Goal: Complete application form

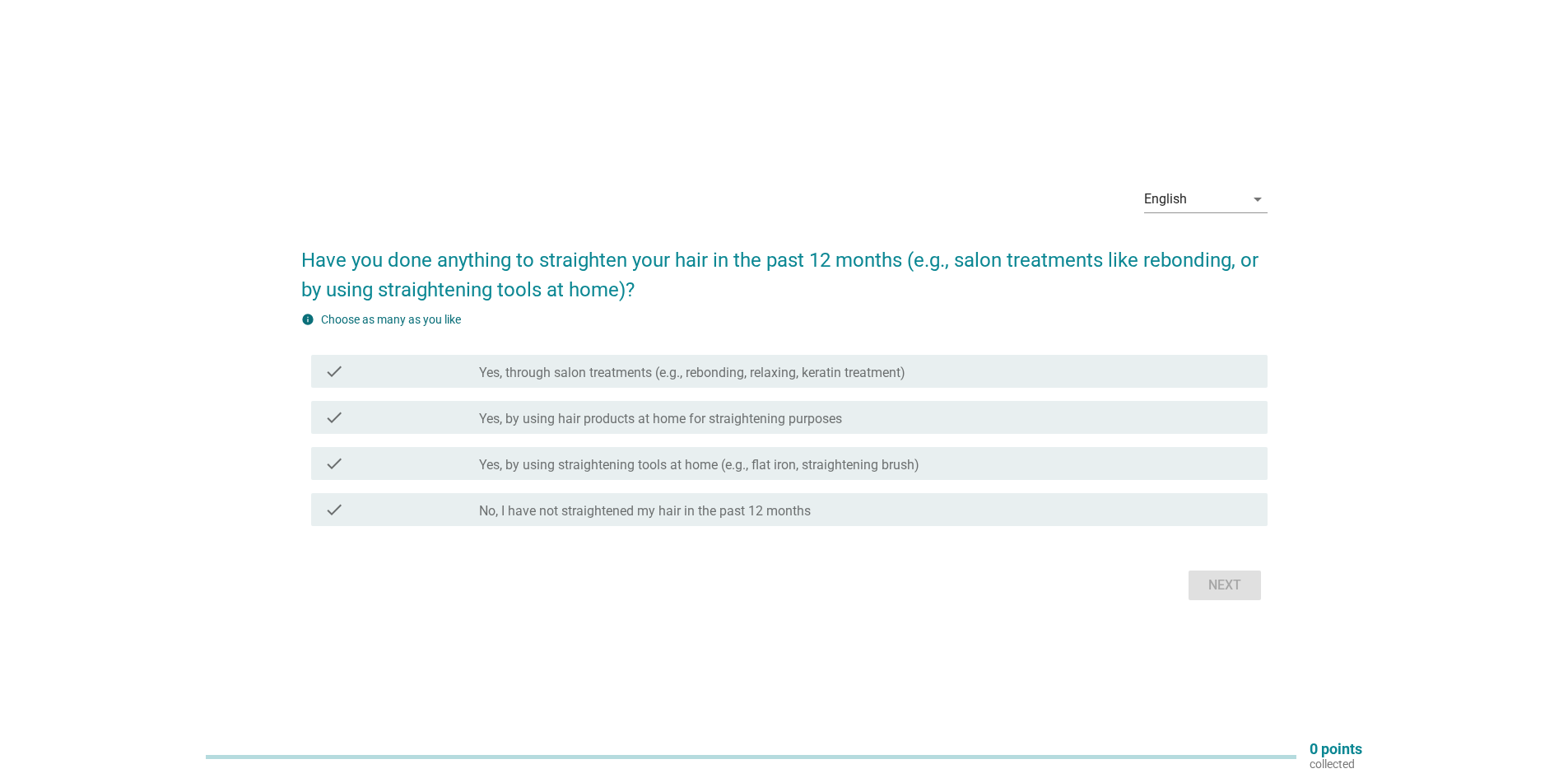
click at [715, 365] on label "Yes, through salon treatments (e.g., rebonding, relaxing, keratin treatment)" at bounding box center [692, 373] width 427 height 17
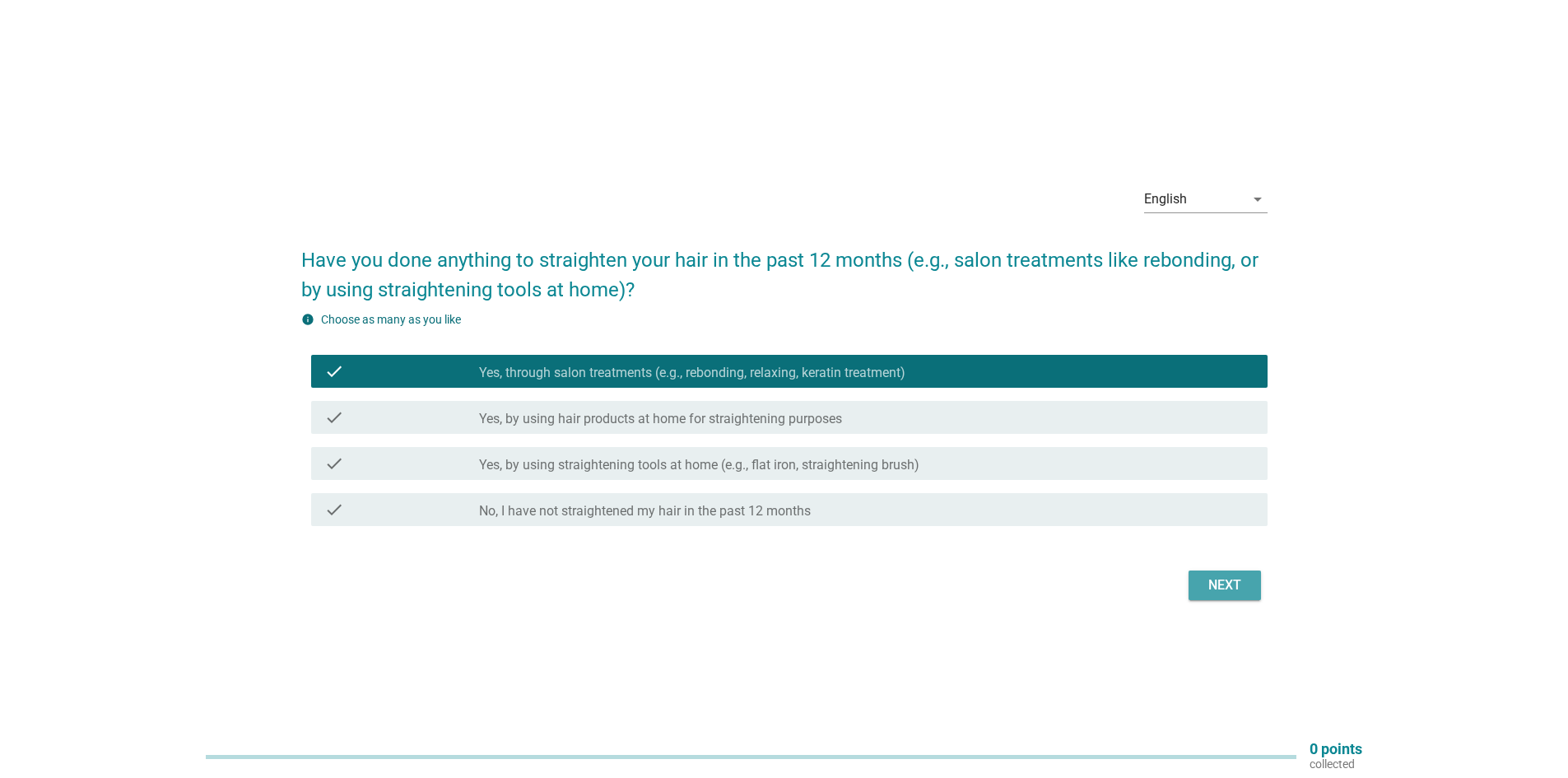
drag, startPoint x: 1246, startPoint y: 591, endPoint x: 1218, endPoint y: 593, distance: 28.1
click at [1244, 590] on div "Next" at bounding box center [1225, 585] width 46 height 20
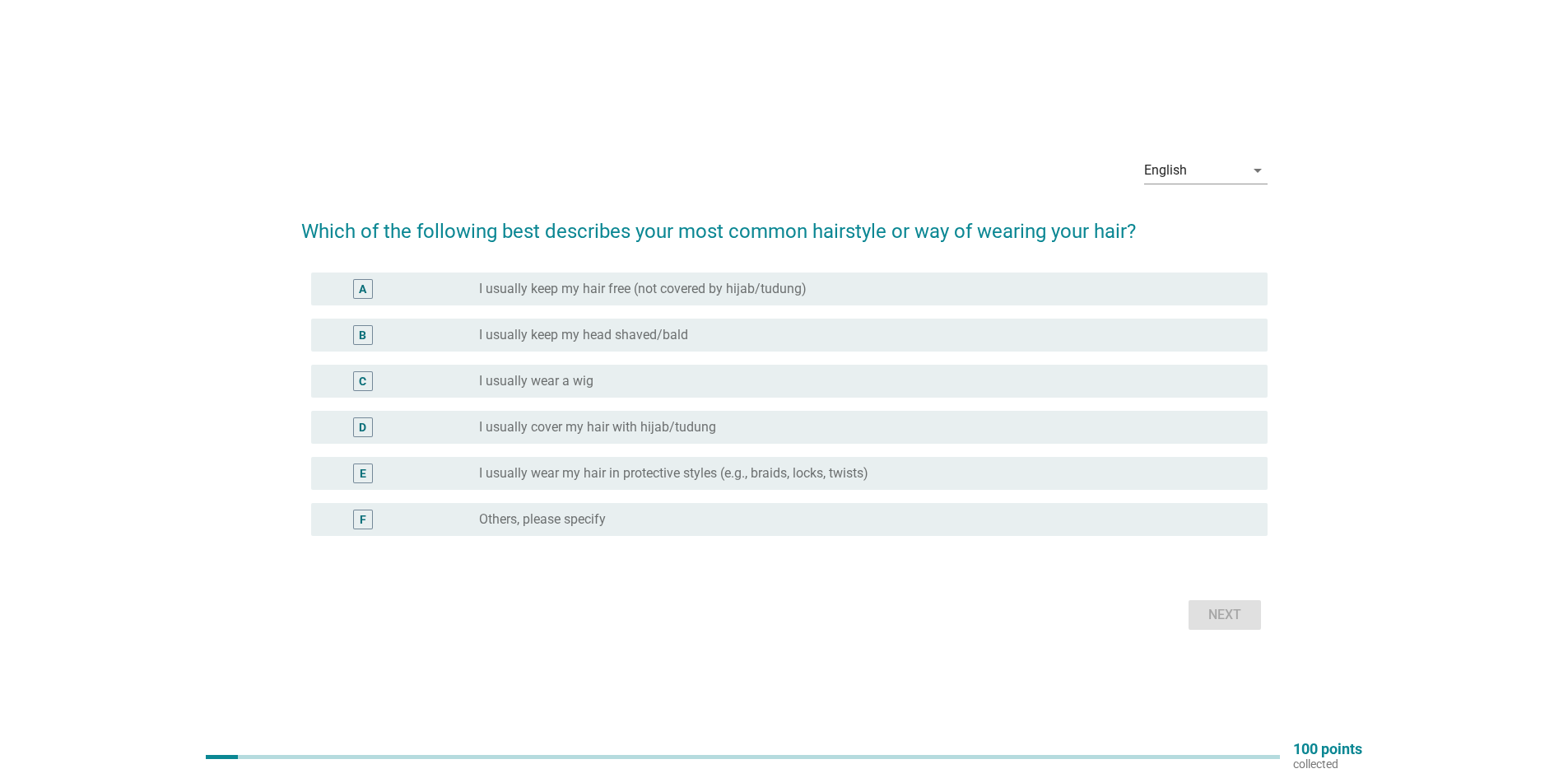
click at [640, 292] on label "I usually keep my hair free (not covered by hijab/tudung)" at bounding box center [643, 289] width 327 height 17
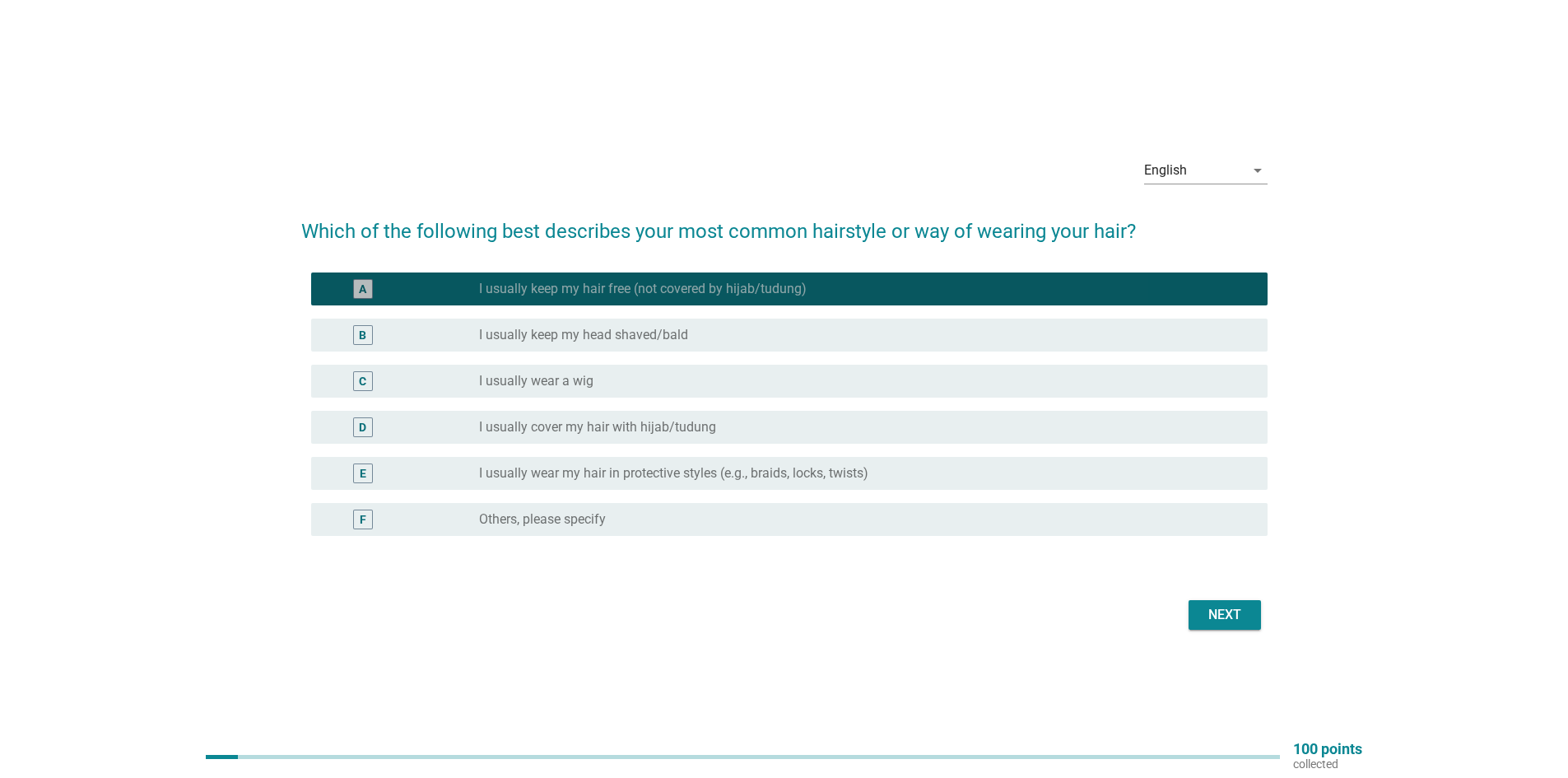
click at [640, 292] on label "I usually keep my hair free (not covered by hijab/tudung)" at bounding box center [643, 289] width 327 height 17
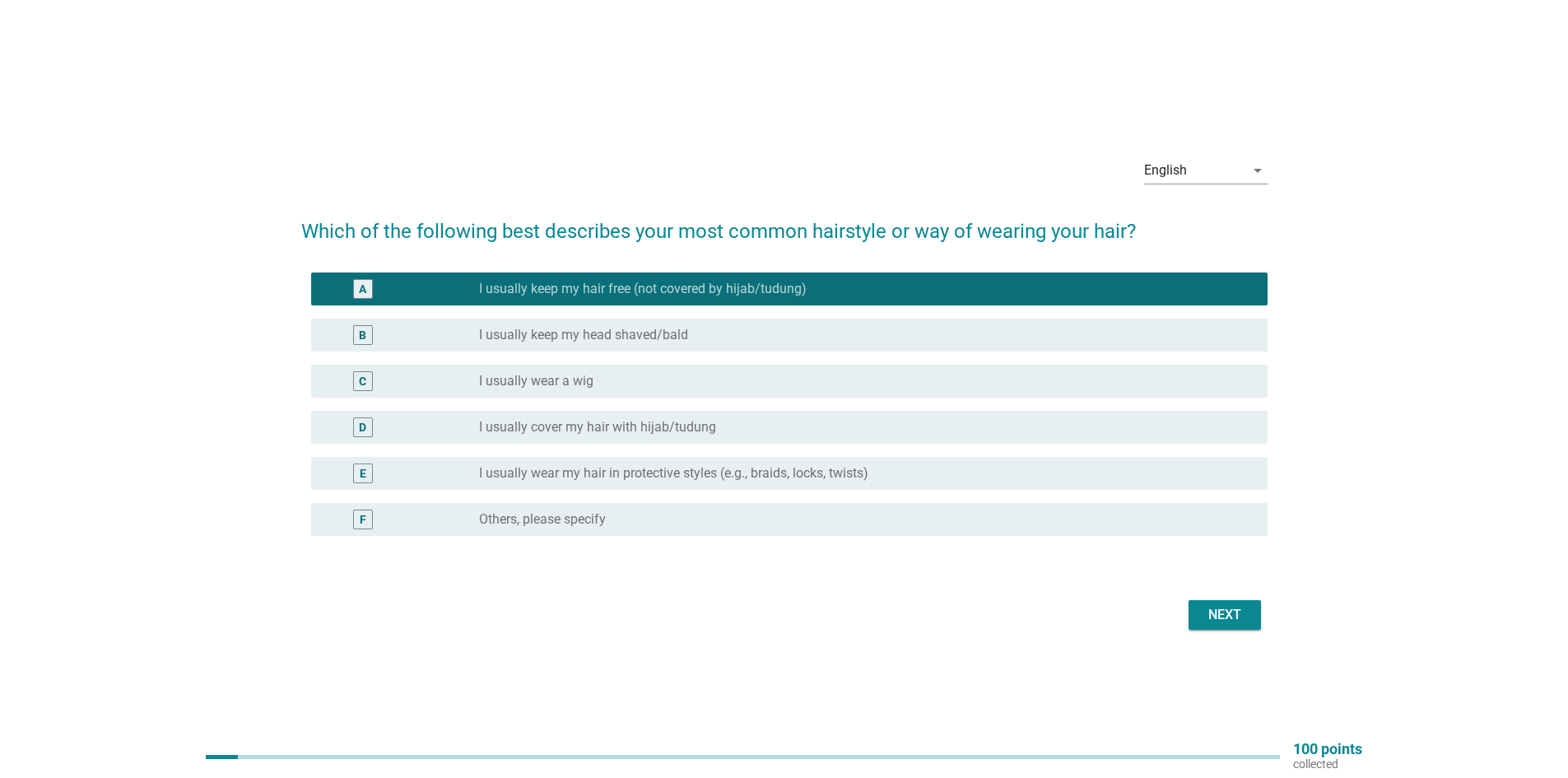
click at [615, 439] on div "D radio_button_unchecked I usually cover my hair with hijab/[PERSON_NAME]" at bounding box center [789, 427] width 957 height 33
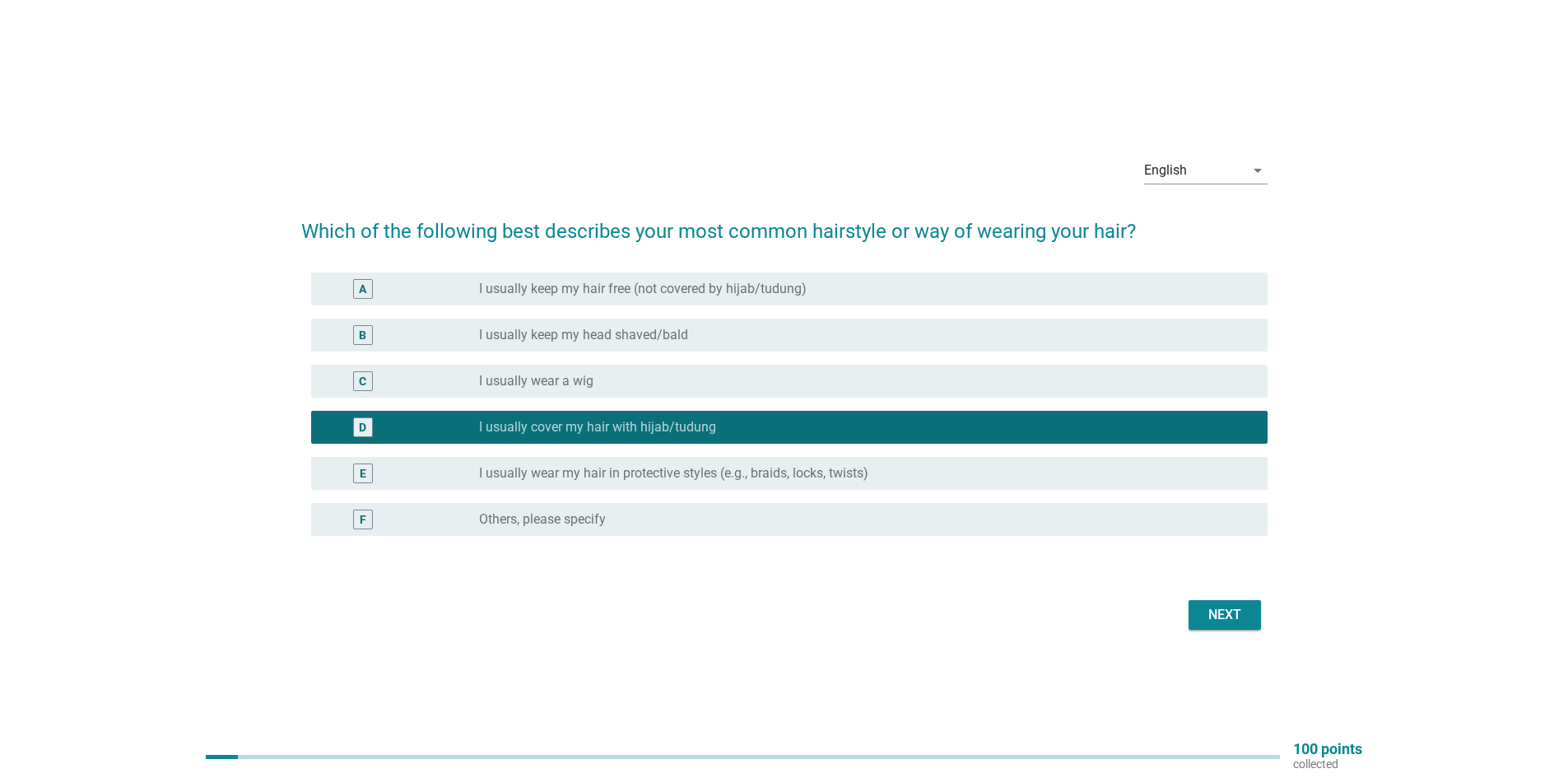
click at [1244, 623] on div "Next" at bounding box center [1225, 615] width 46 height 20
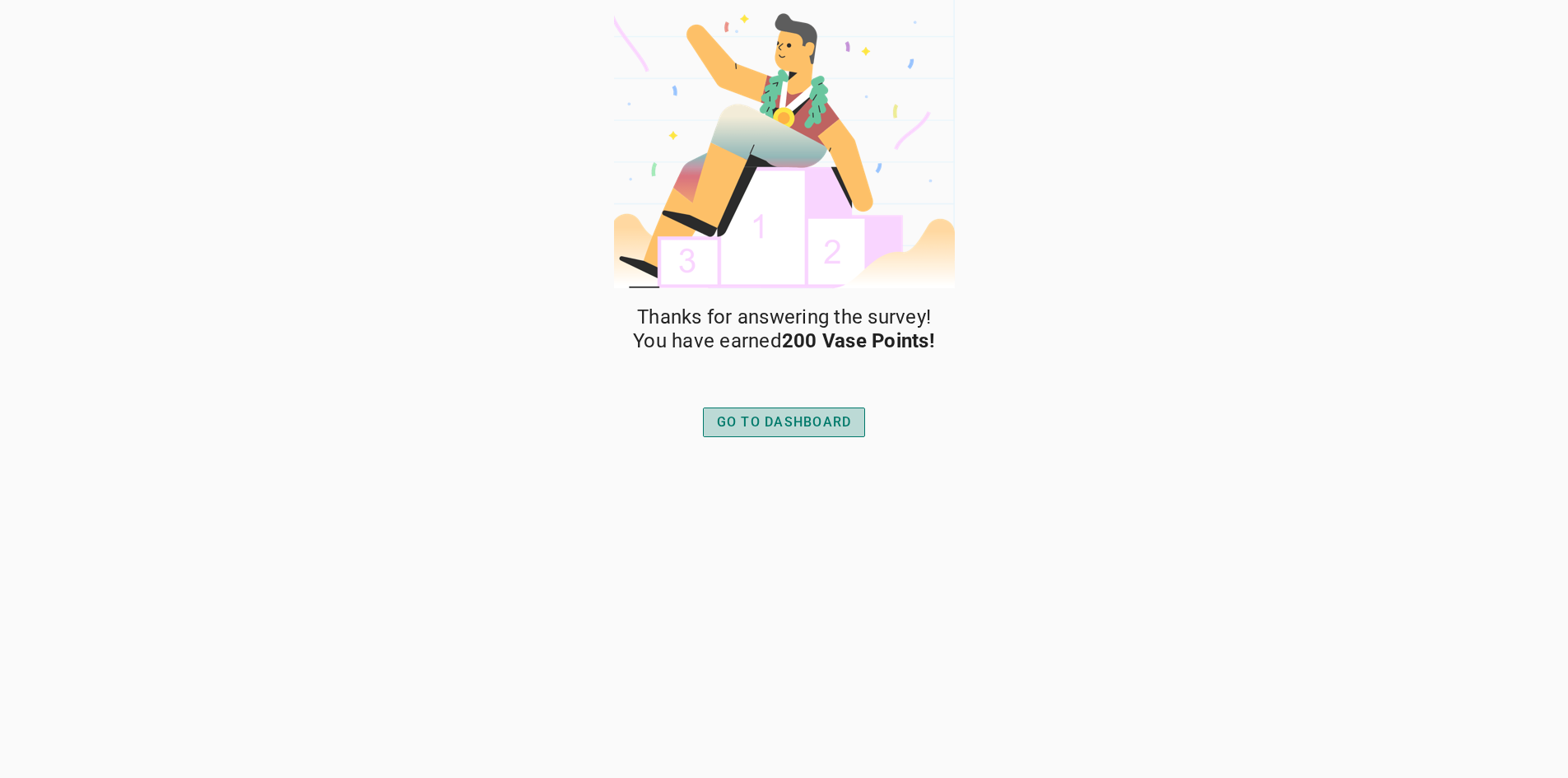
click at [767, 411] on button "GO TO DASHBOARD" at bounding box center [784, 422] width 163 height 30
